Goal: Transaction & Acquisition: Purchase product/service

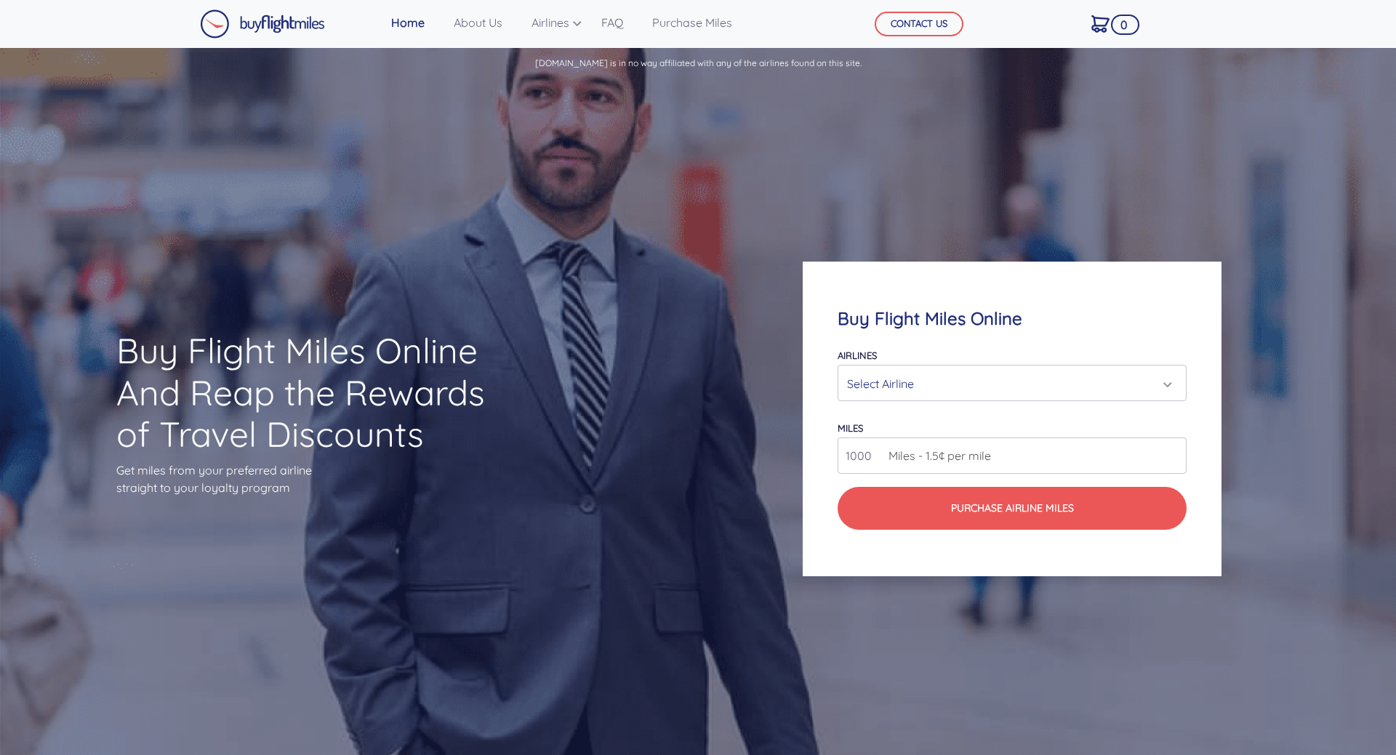
click at [1045, 382] on div "Select Airline" at bounding box center [1007, 384] width 321 height 28
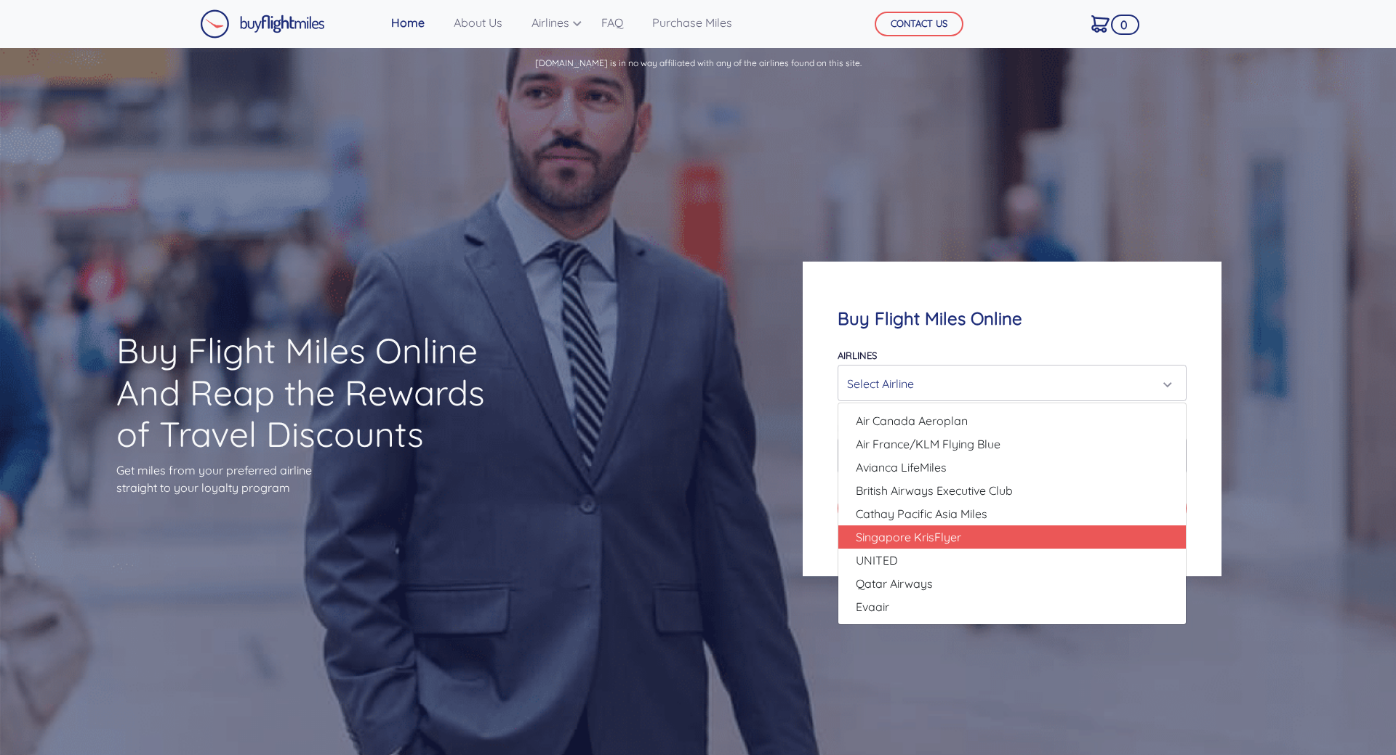
click at [923, 542] on span "Singapore KrisFlyer" at bounding box center [908, 537] width 105 height 17
select select "Singapore KrisFlyer"
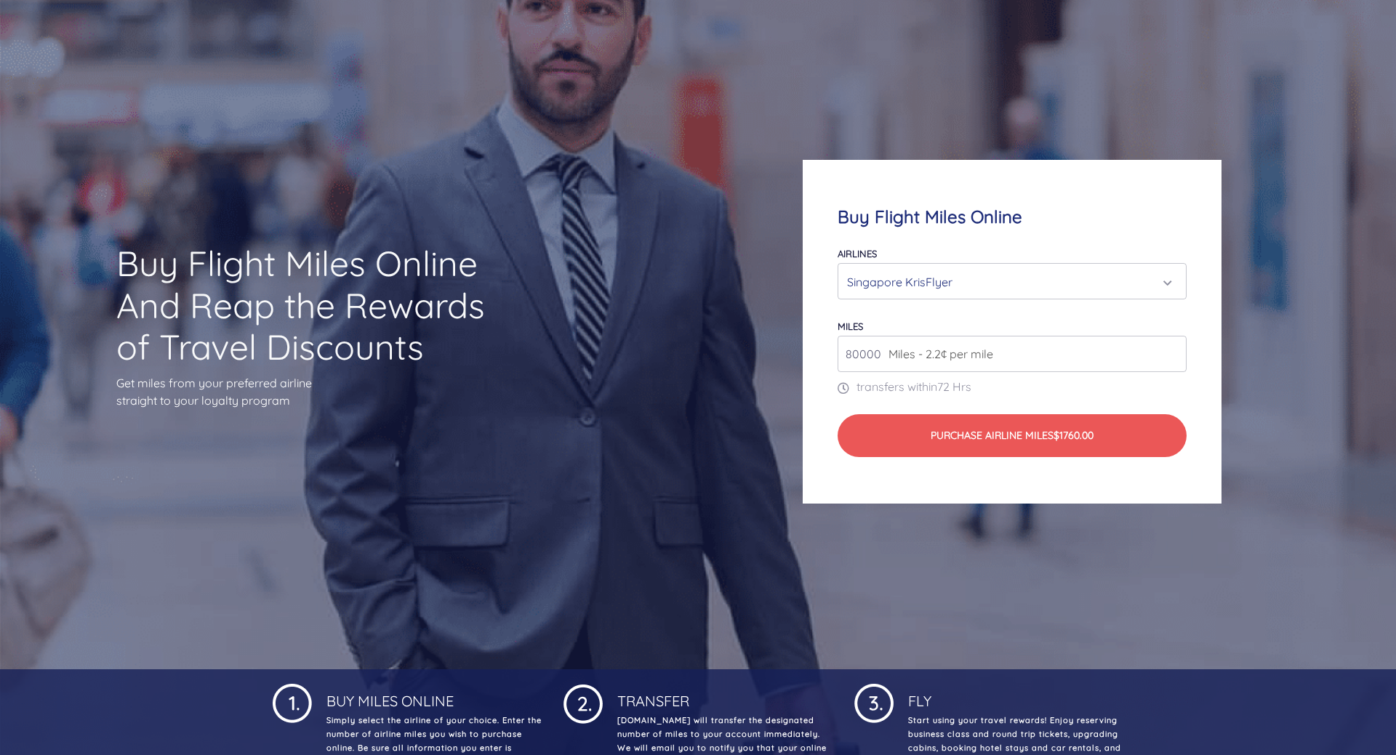
scroll to position [74, 0]
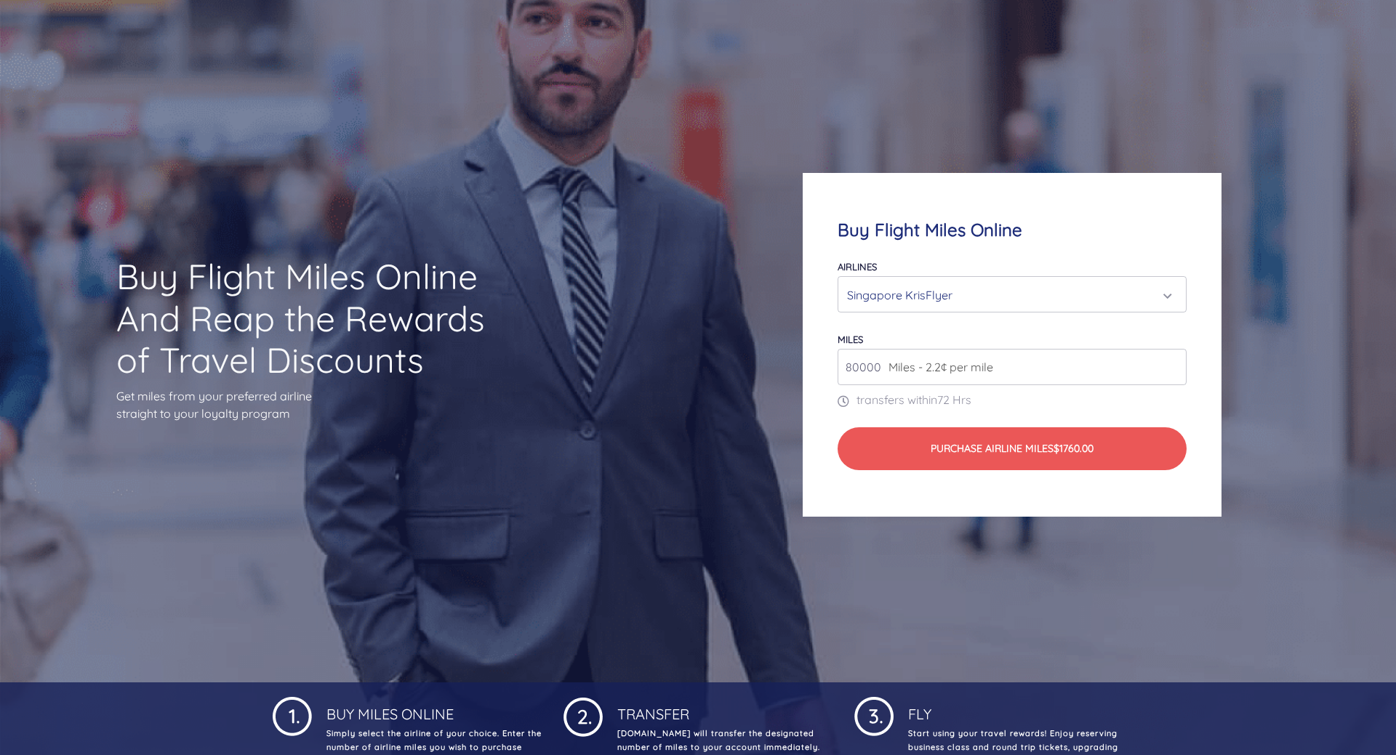
click at [1123, 374] on input "80000" at bounding box center [1012, 367] width 349 height 36
click at [1173, 362] on input "81000" at bounding box center [1012, 367] width 349 height 36
click at [1173, 362] on input "82000" at bounding box center [1012, 367] width 349 height 36
click at [1173, 362] on input "83000" at bounding box center [1012, 367] width 349 height 36
click at [1173, 362] on input "84000" at bounding box center [1012, 367] width 349 height 36
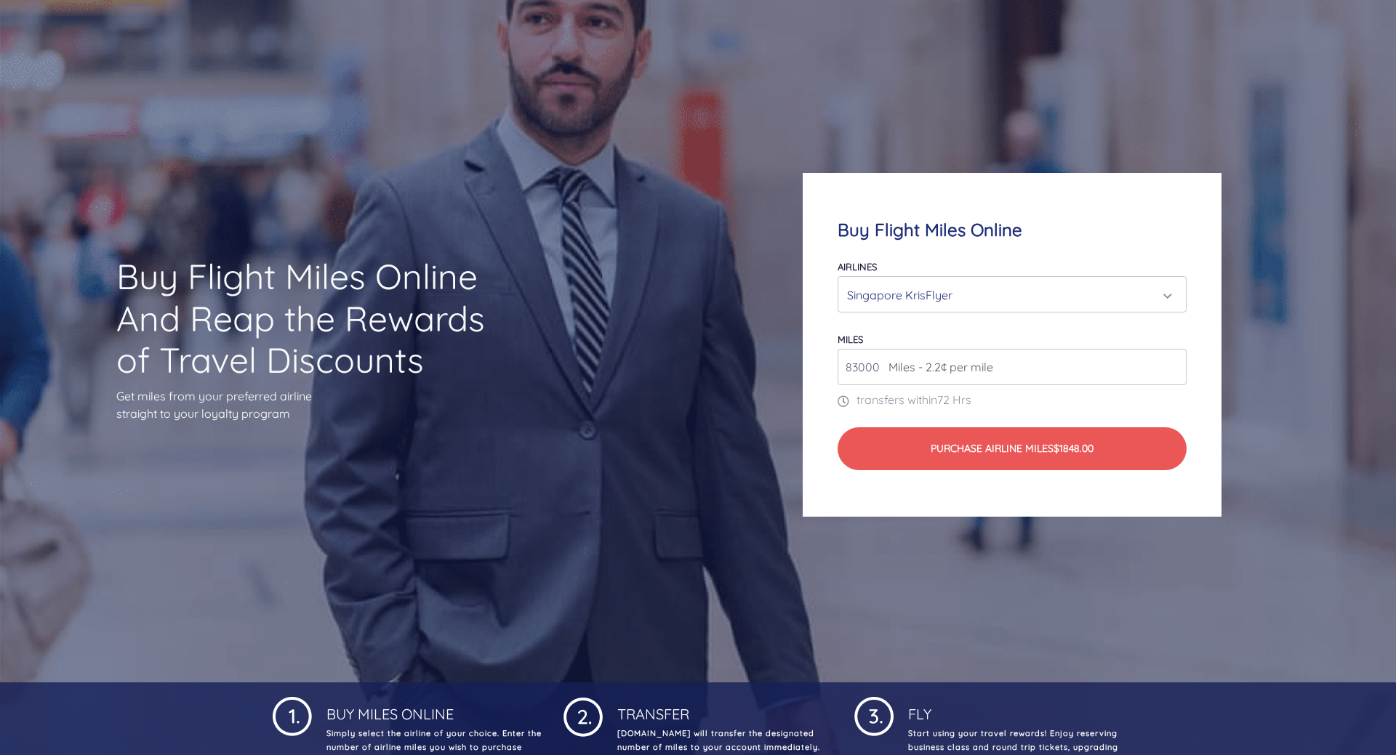
click at [1173, 372] on input "83000" at bounding box center [1012, 367] width 349 height 36
click at [1173, 372] on input "82000" at bounding box center [1012, 367] width 349 height 36
click at [1173, 372] on input "81000" at bounding box center [1012, 367] width 349 height 36
type input "80000"
click at [1173, 372] on input "80000" at bounding box center [1012, 367] width 349 height 36
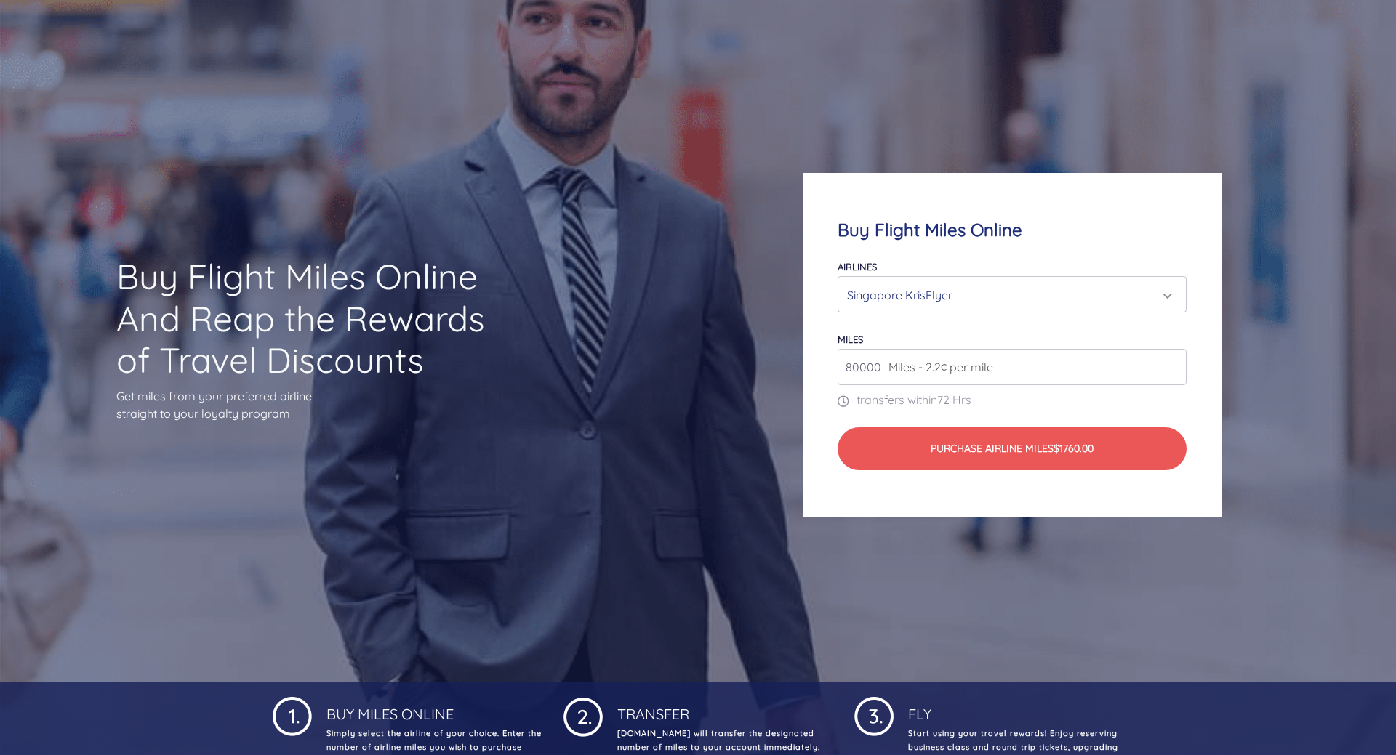
click at [1173, 372] on input "80000" at bounding box center [1012, 367] width 349 height 36
click at [1166, 374] on input "80000" at bounding box center [1012, 367] width 349 height 36
click at [1167, 374] on input "80000" at bounding box center [1012, 367] width 349 height 36
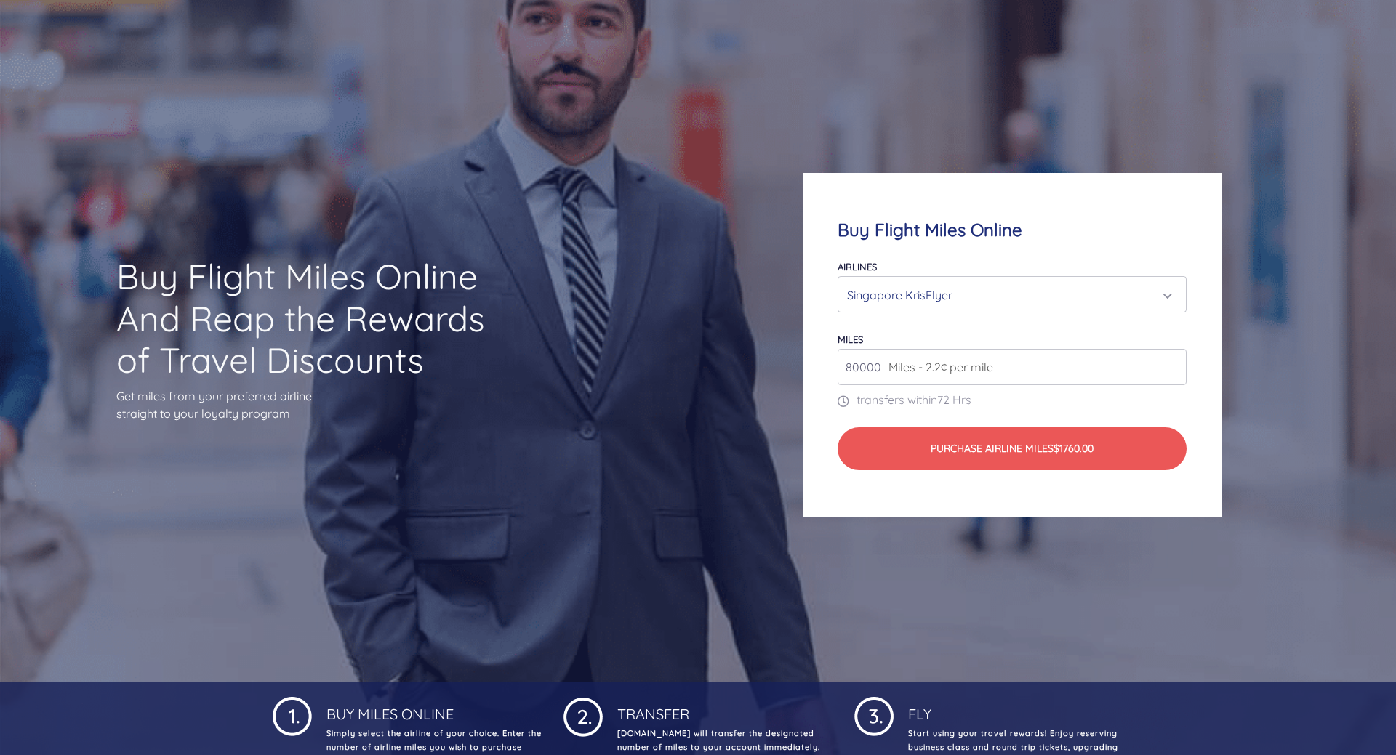
click at [1167, 374] on input "80000" at bounding box center [1012, 367] width 349 height 36
drag, startPoint x: 1009, startPoint y: 372, endPoint x: 655, endPoint y: 390, distance: 354.5
click at [838, 385] on input "80000" at bounding box center [1012, 367] width 349 height 36
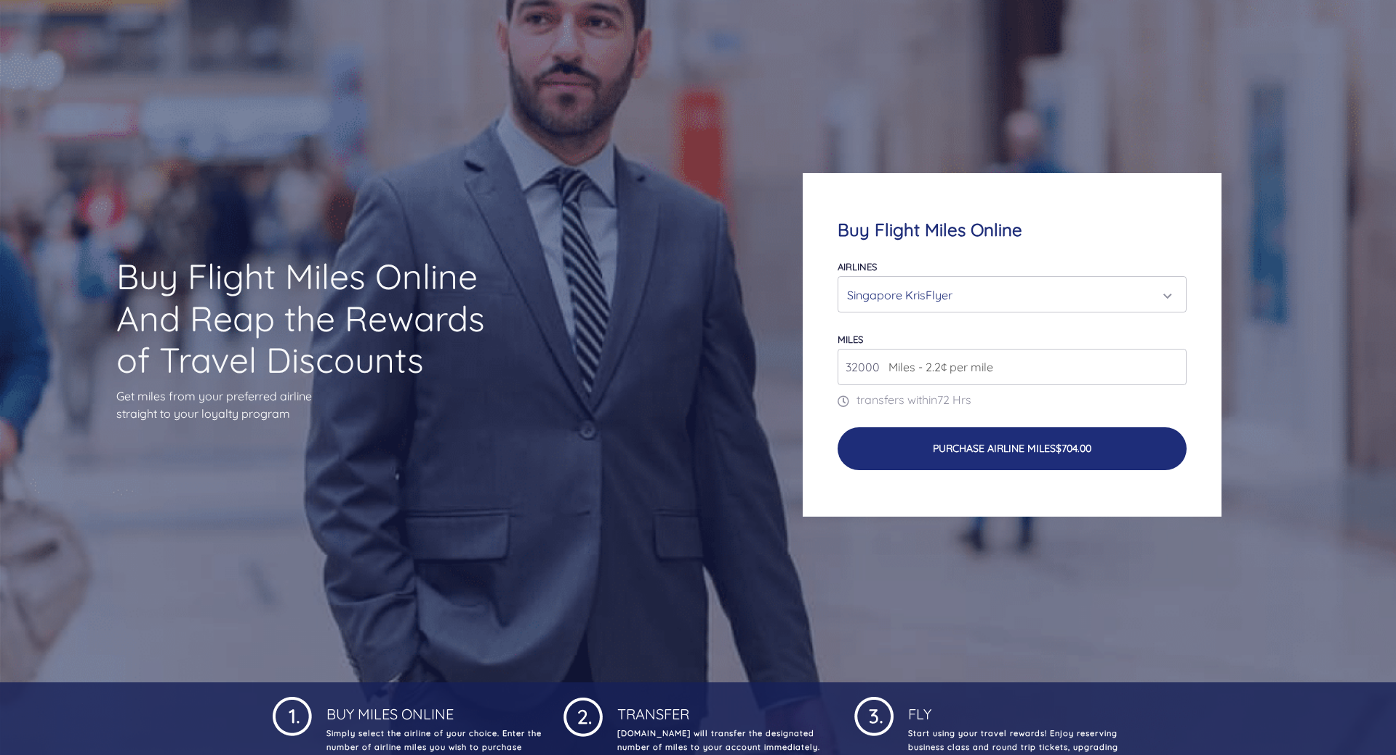
type input "32000"
click at [960, 451] on button "Purchase Airline Miles $704.00" at bounding box center [1012, 449] width 349 height 43
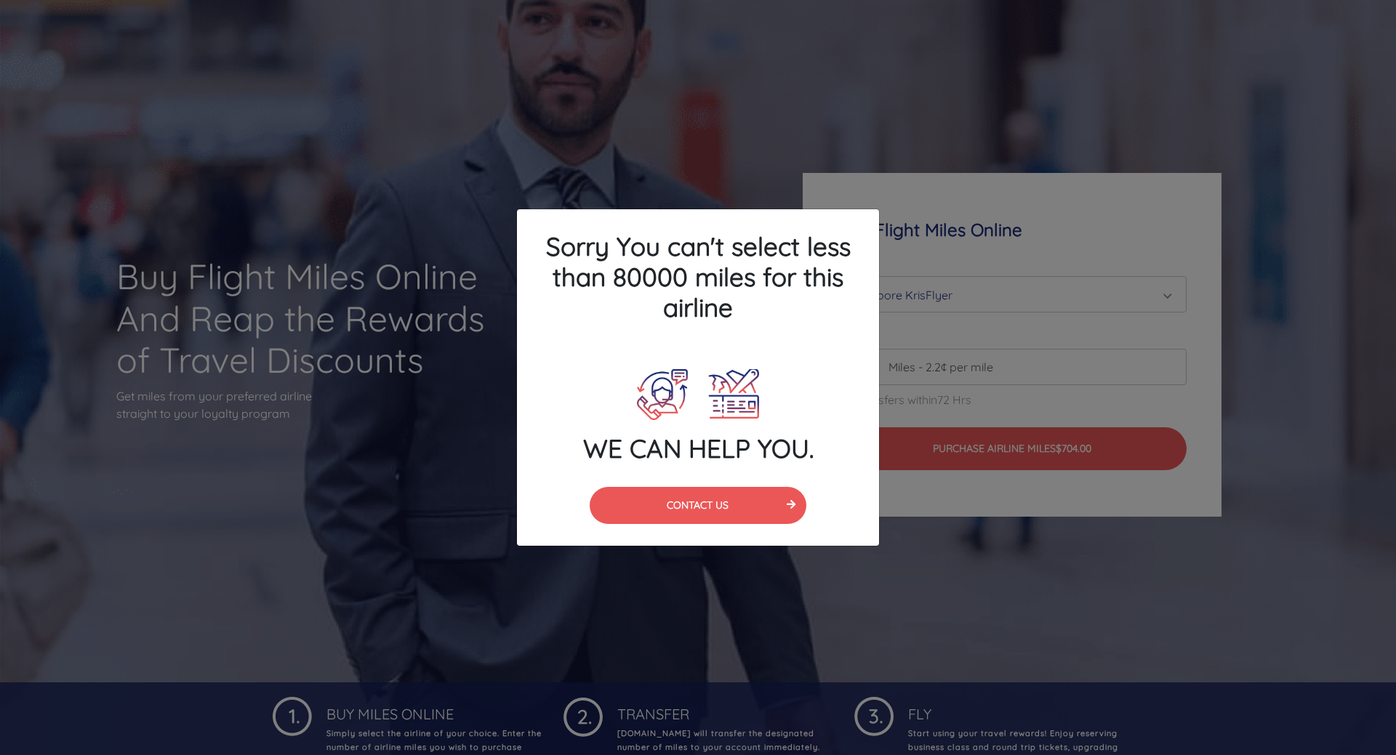
click at [380, 205] on div "Sorry You can't select less than 80000 miles for this airline WE CAN HELP YOU. …" at bounding box center [698, 377] width 1396 height 755
